Goal: Check status

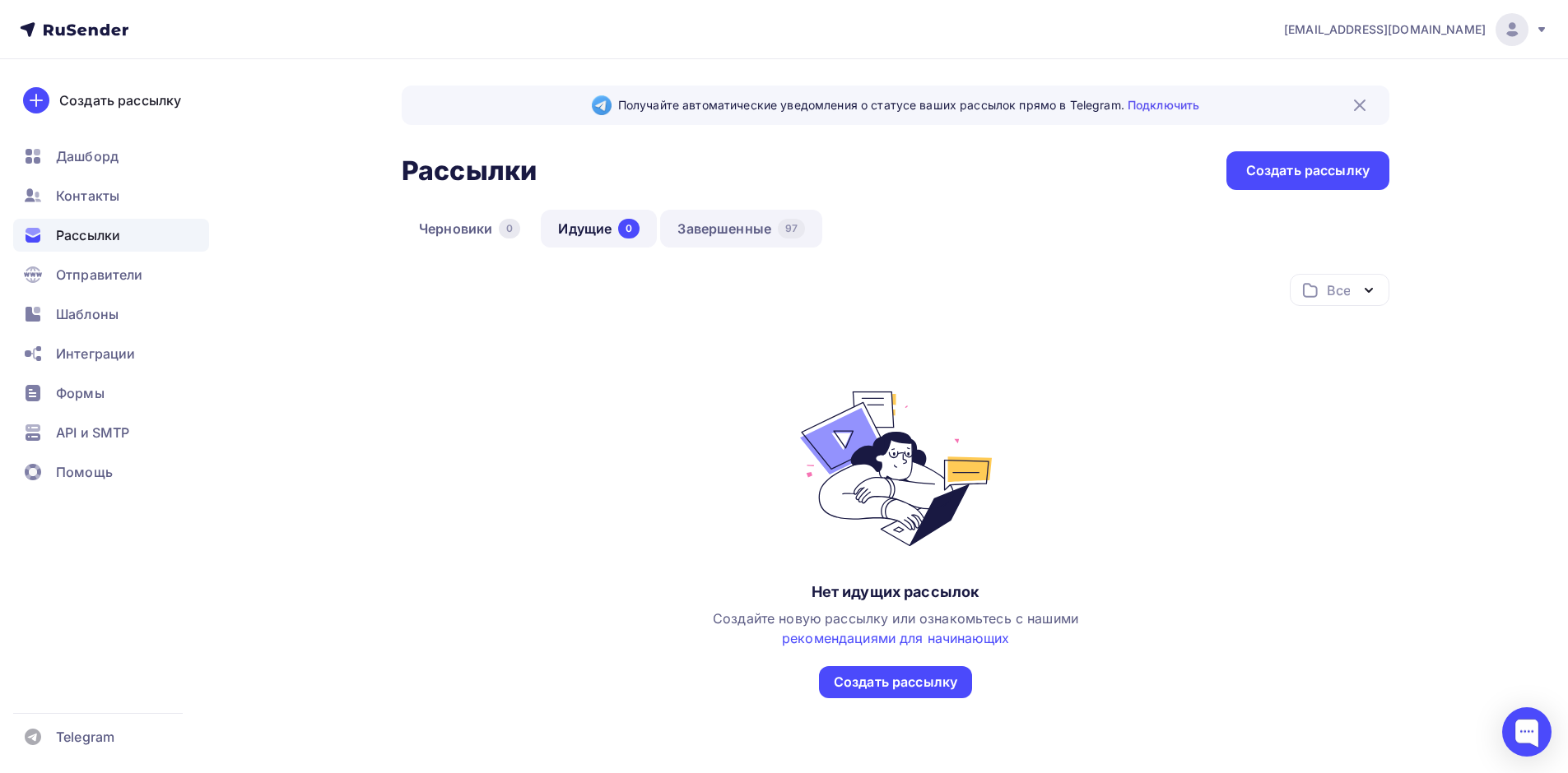
click at [807, 224] on link "Завершенные 97" at bounding box center [741, 228] width 162 height 38
click at [746, 222] on link "Завершенные 97" at bounding box center [741, 228] width 162 height 38
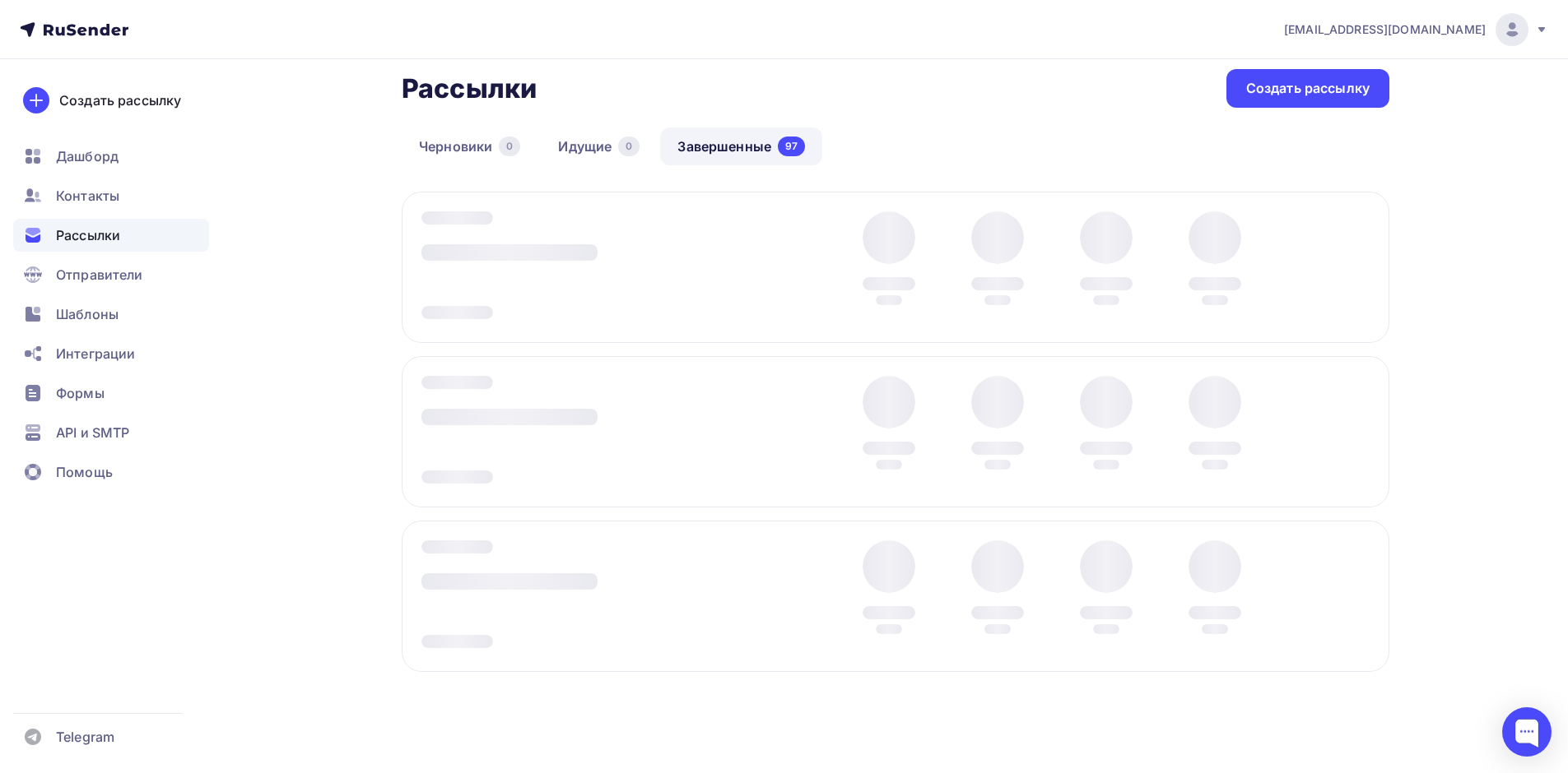
scroll to position [100, 0]
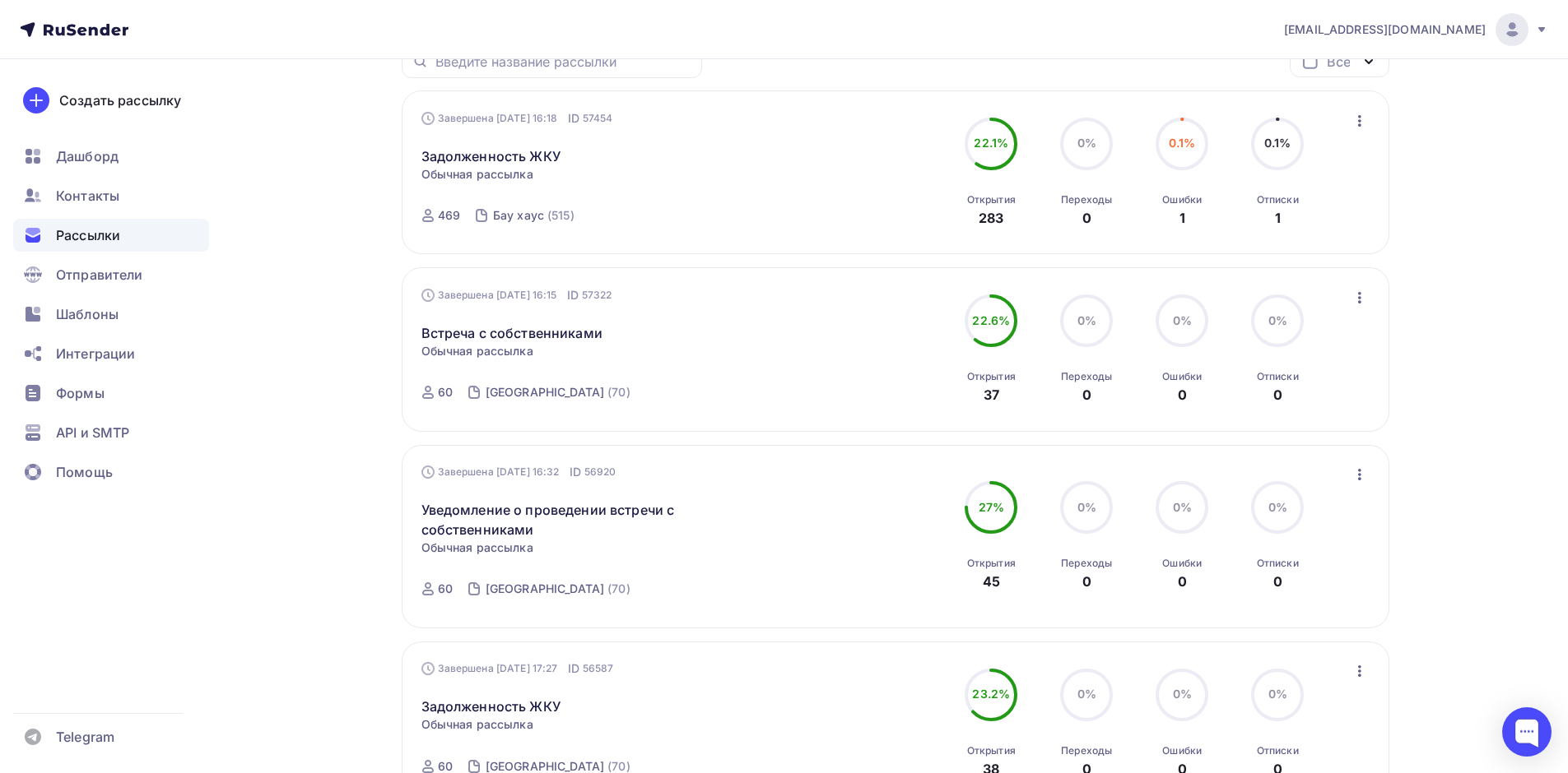
scroll to position [247, 0]
